Goal: Transaction & Acquisition: Book appointment/travel/reservation

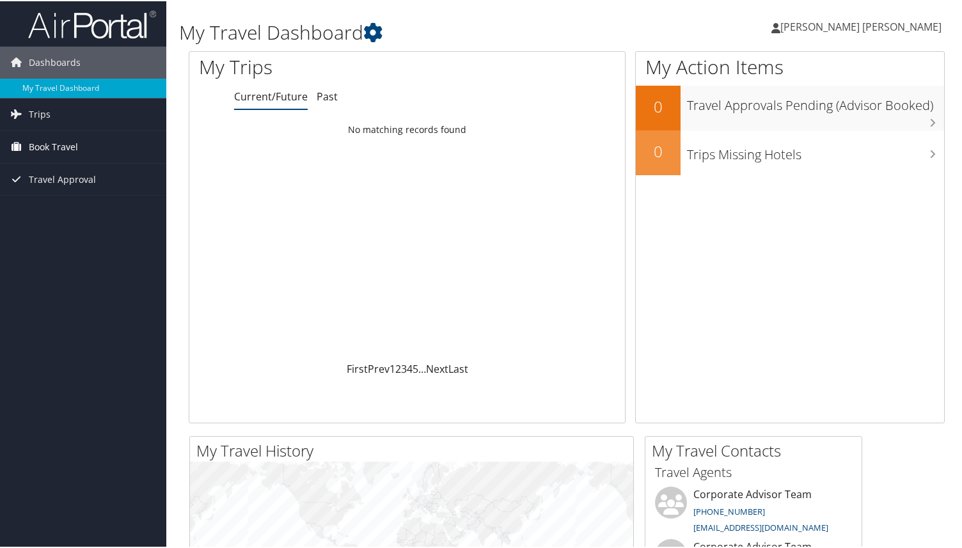
click at [92, 143] on link "Book Travel" at bounding box center [83, 146] width 166 height 32
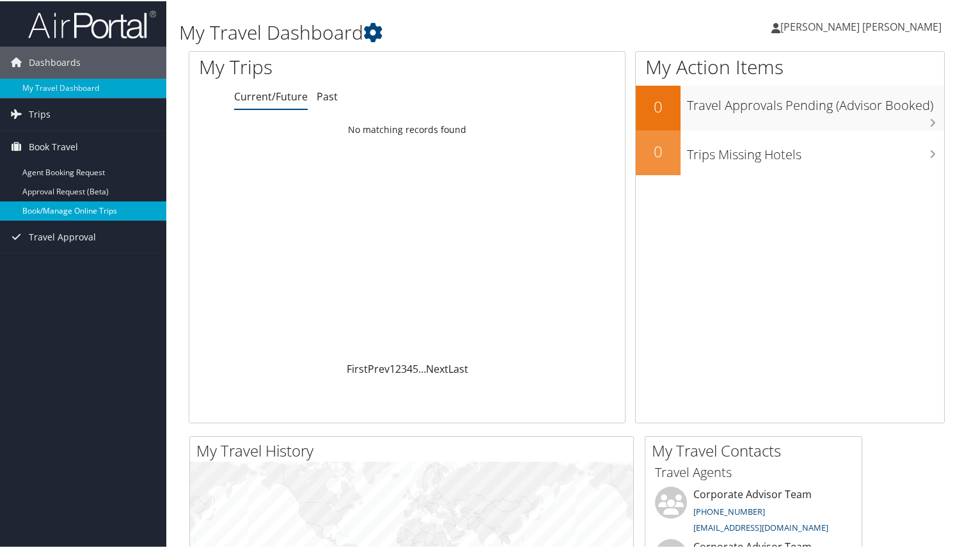
click at [79, 203] on link "Book/Manage Online Trips" at bounding box center [83, 209] width 166 height 19
